Goal: Information Seeking & Learning: Learn about a topic

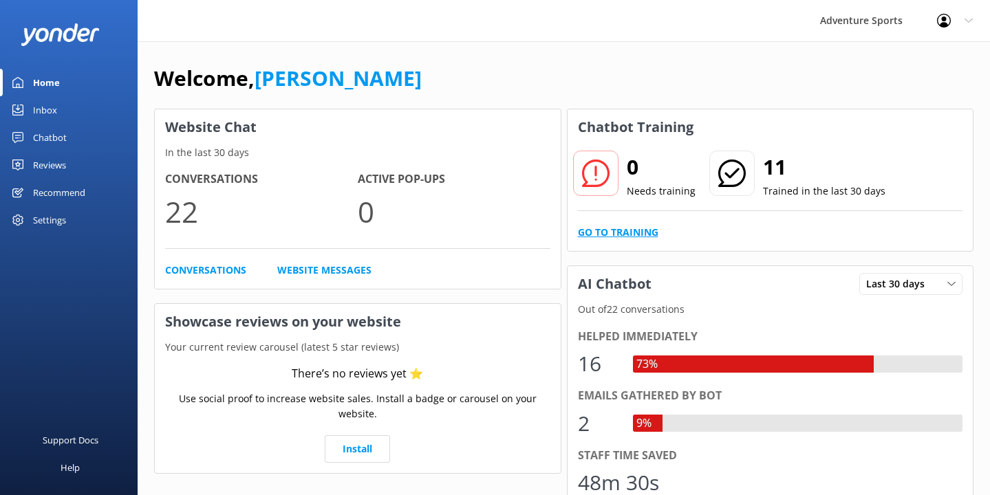
click at [616, 231] on link "Go to Training" at bounding box center [618, 232] width 80 height 15
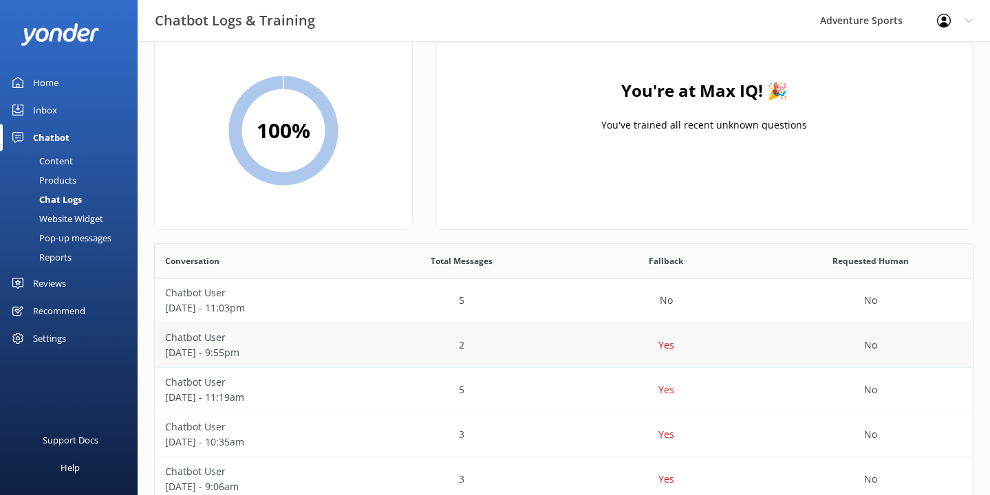
scroll to position [56, 0]
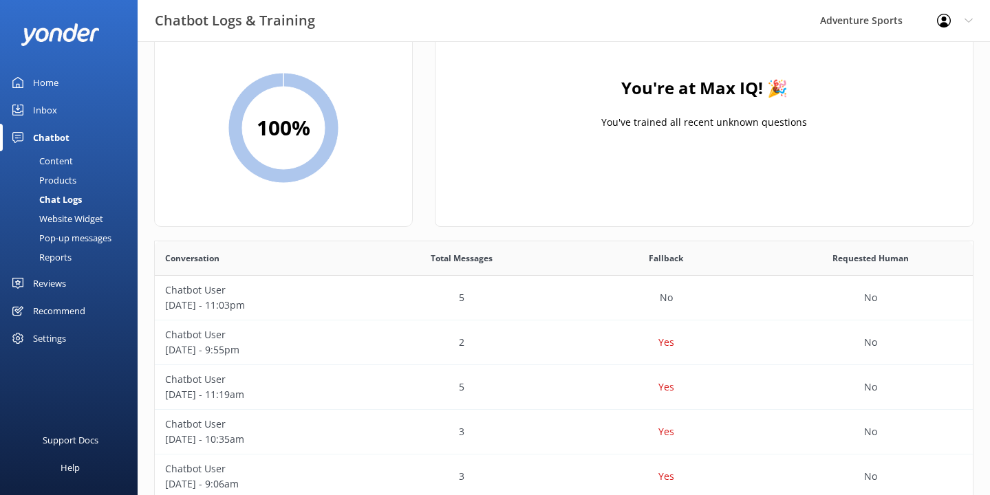
click at [50, 195] on div "Chat Logs" at bounding box center [45, 199] width 74 height 19
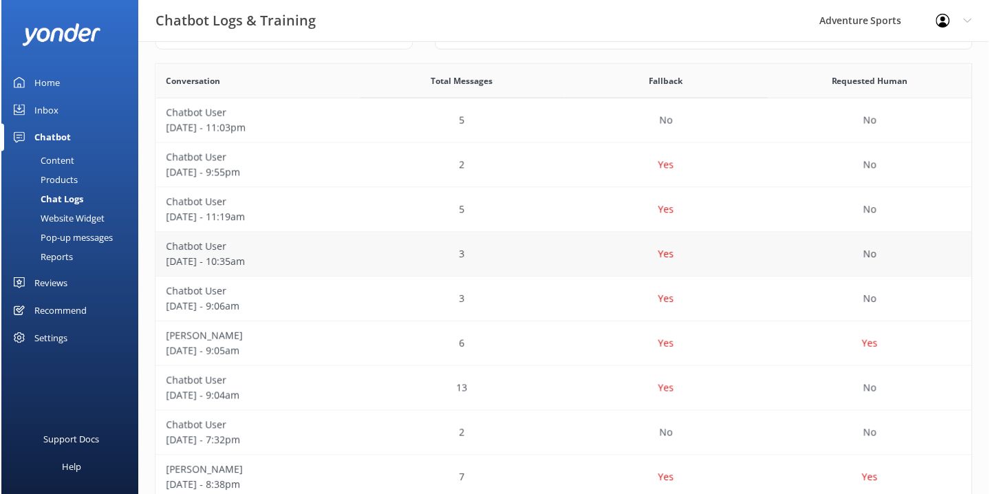
scroll to position [334, 0]
